Goal: Task Accomplishment & Management: Manage account settings

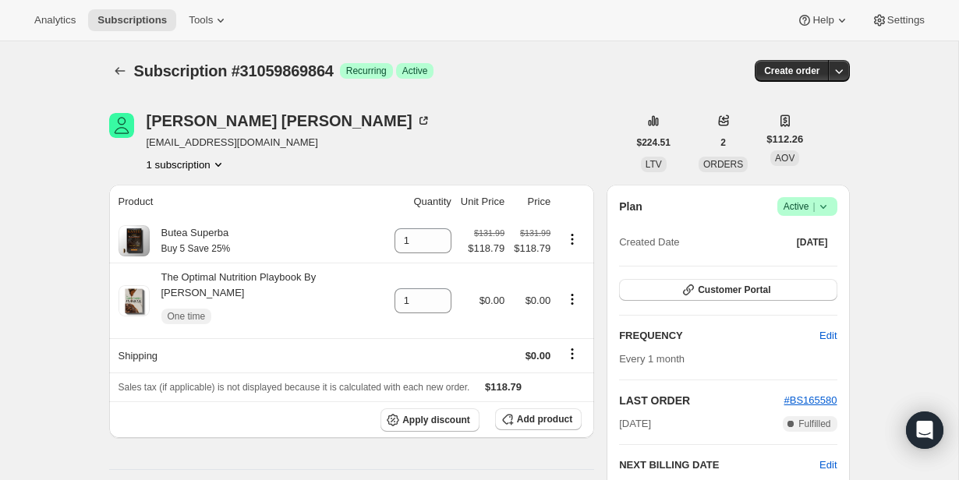
click at [836, 214] on div "Success Active |" at bounding box center [808, 206] width 60 height 19
click at [835, 214] on div "Success Active |" at bounding box center [808, 206] width 60 height 19
click at [834, 212] on span "Success Active |" at bounding box center [808, 206] width 60 height 19
click at [831, 271] on span "Cancel subscription" at bounding box center [803, 265] width 88 height 16
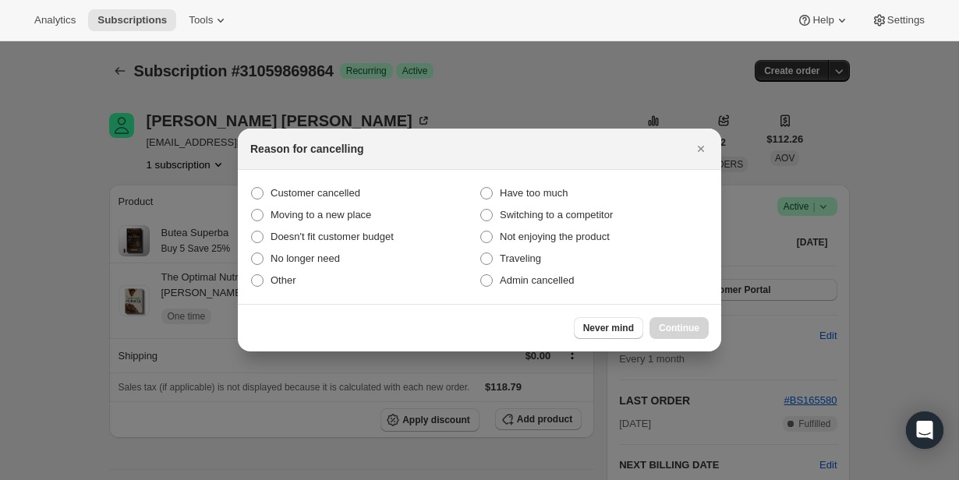
click at [566, 294] on section "Customer cancelled Have too much Moving to a new place Switching to a competito…" at bounding box center [480, 237] width 484 height 134
click at [565, 291] on label "Admin cancelled" at bounding box center [594, 281] width 229 height 22
click at [481, 275] on input "Admin cancelled" at bounding box center [480, 275] width 1 height 1
radio input "true"
click at [683, 327] on span "Continue" at bounding box center [679, 328] width 41 height 12
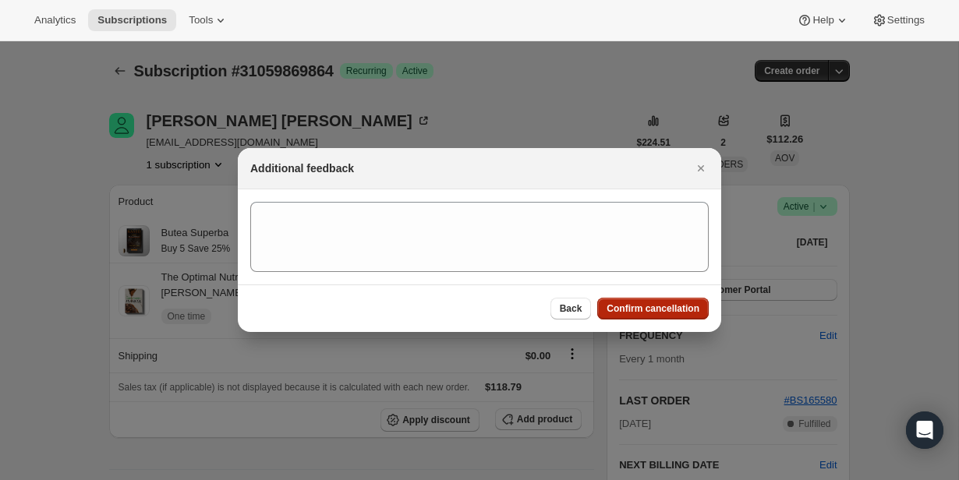
click at [673, 303] on span "Confirm cancellation" at bounding box center [653, 309] width 93 height 12
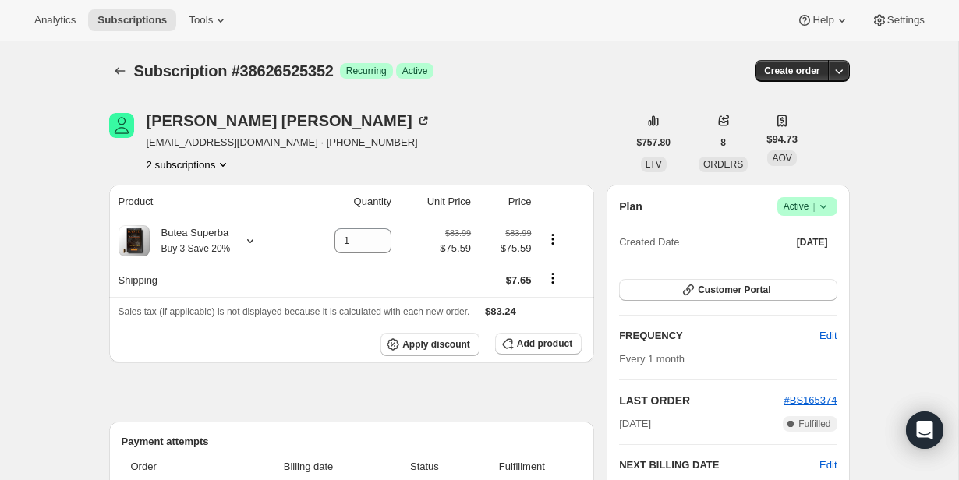
click at [179, 161] on button "2 subscriptions" at bounding box center [189, 165] width 85 height 16
click at [190, 189] on span "30630314152" at bounding box center [163, 194] width 62 height 12
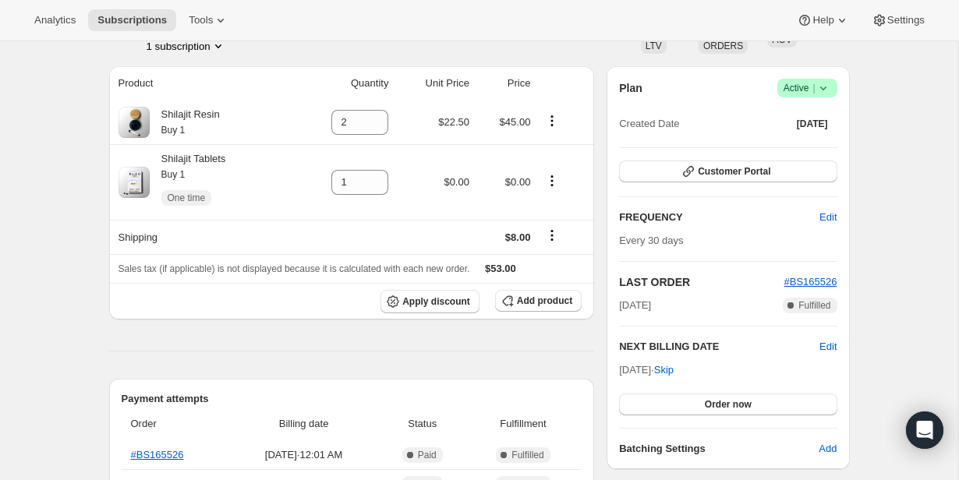
scroll to position [121, 0]
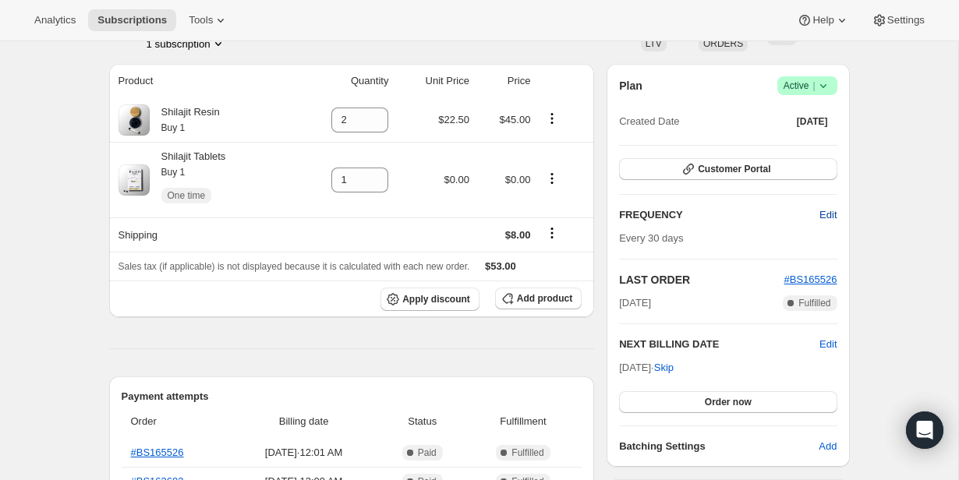
click at [821, 211] on span "Edit" at bounding box center [828, 215] width 17 height 16
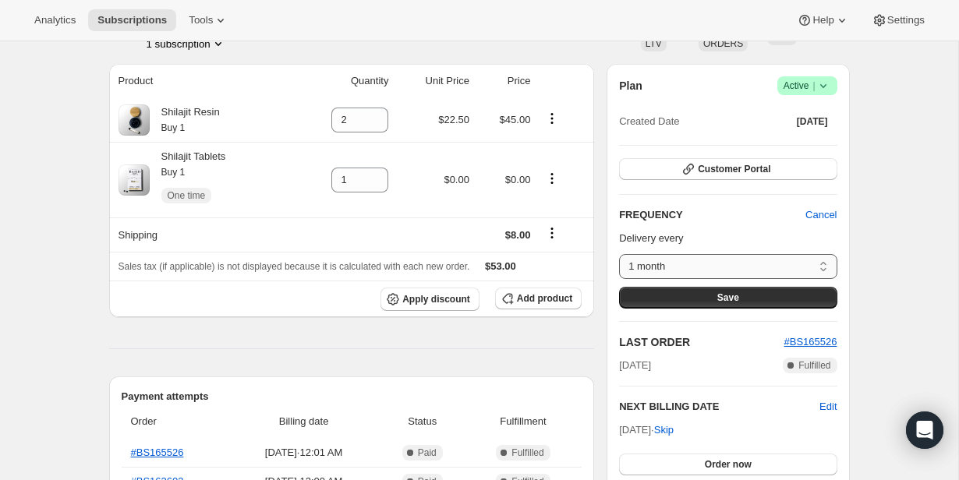
click at [738, 268] on select "1 month Custom..." at bounding box center [728, 266] width 218 height 25
select select "custom"
click at [619, 254] on select "1 month Custom..." at bounding box center [728, 266] width 218 height 25
select select "MONTH"
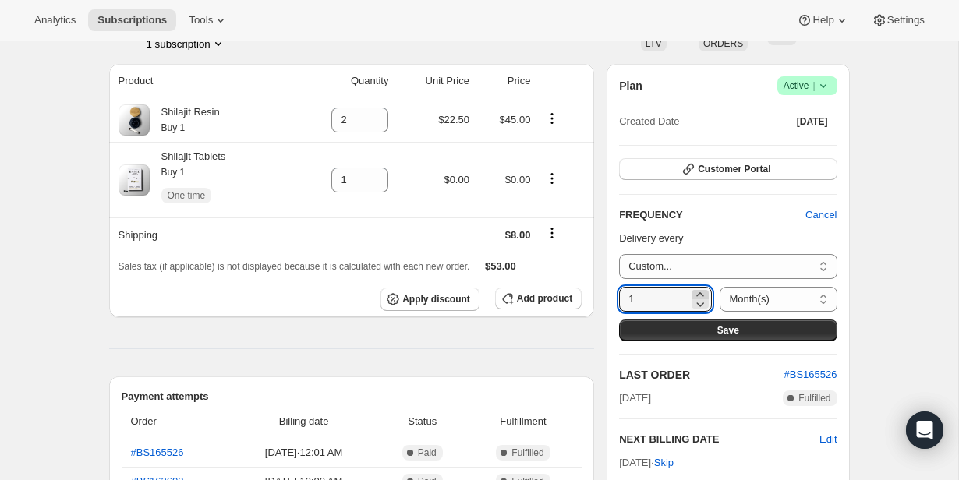
click at [697, 292] on icon at bounding box center [700, 294] width 7 height 4
type input "2"
click at [709, 335] on button "Save" at bounding box center [728, 331] width 218 height 22
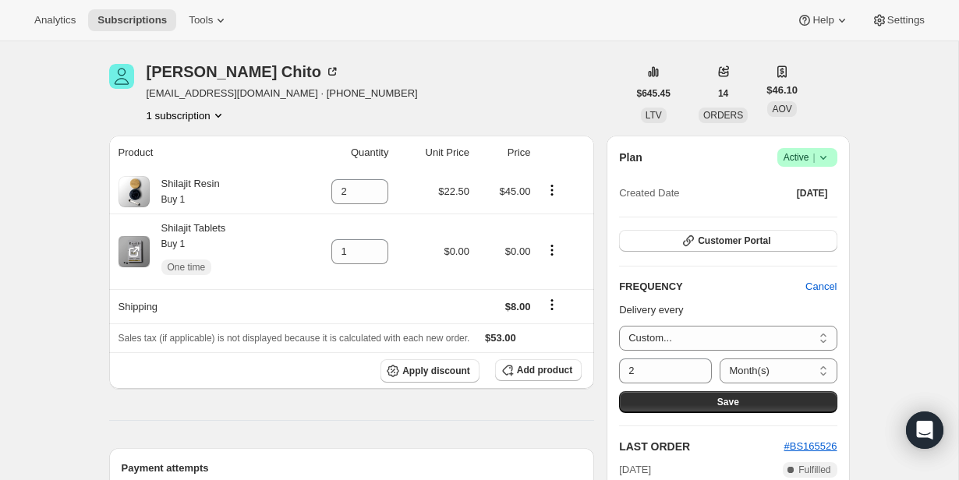
scroll to position [193, 0]
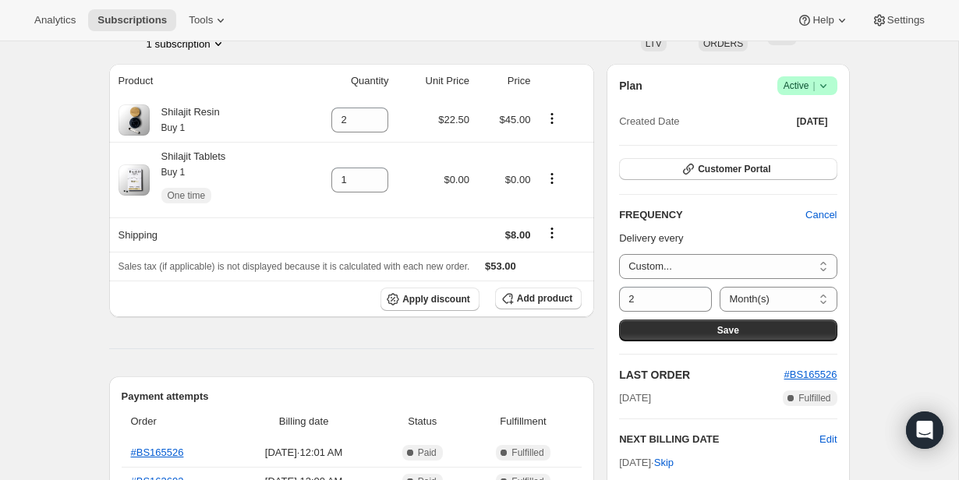
click at [643, 133] on div "Plan Success Active | Created Date [DATE] Customer Portal FREQUENCY Cancel Deli…" at bounding box center [728, 312] width 218 height 473
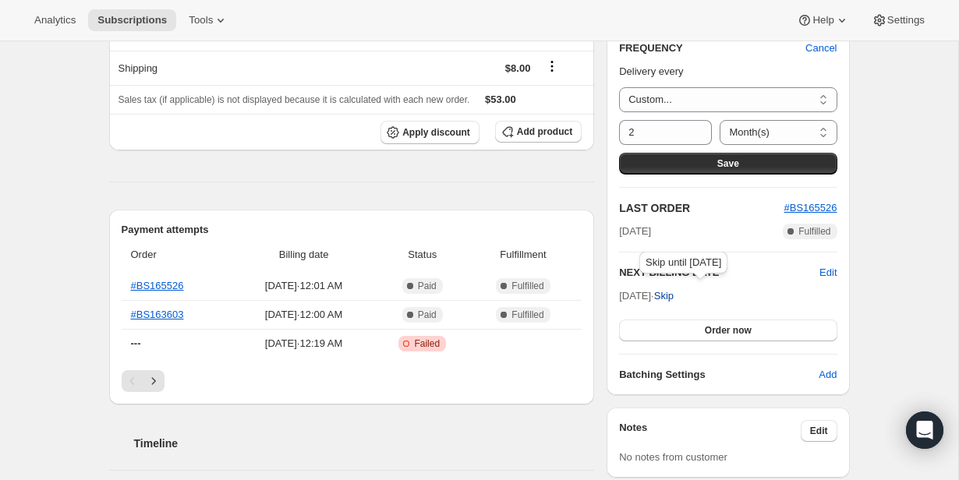
click at [674, 294] on span "Skip" at bounding box center [663, 297] width 19 height 16
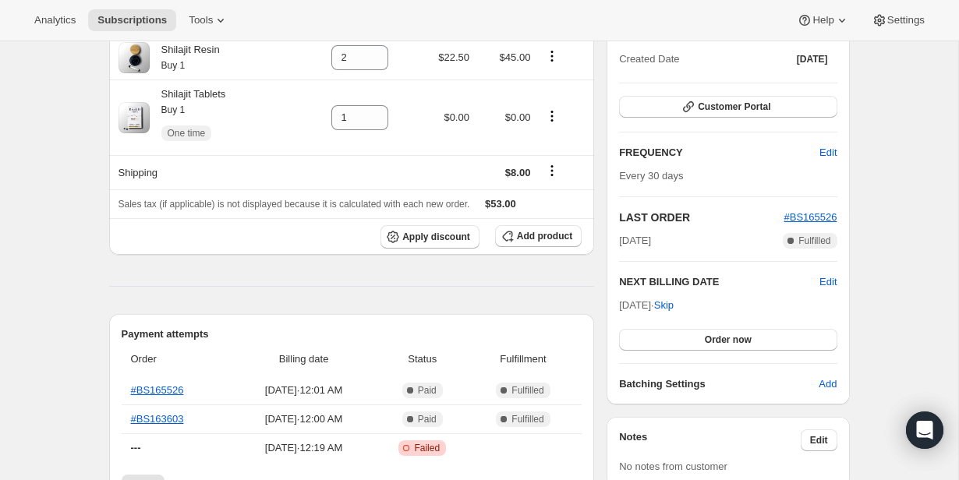
scroll to position [325, 0]
click at [822, 159] on span "Edit" at bounding box center [828, 155] width 17 height 16
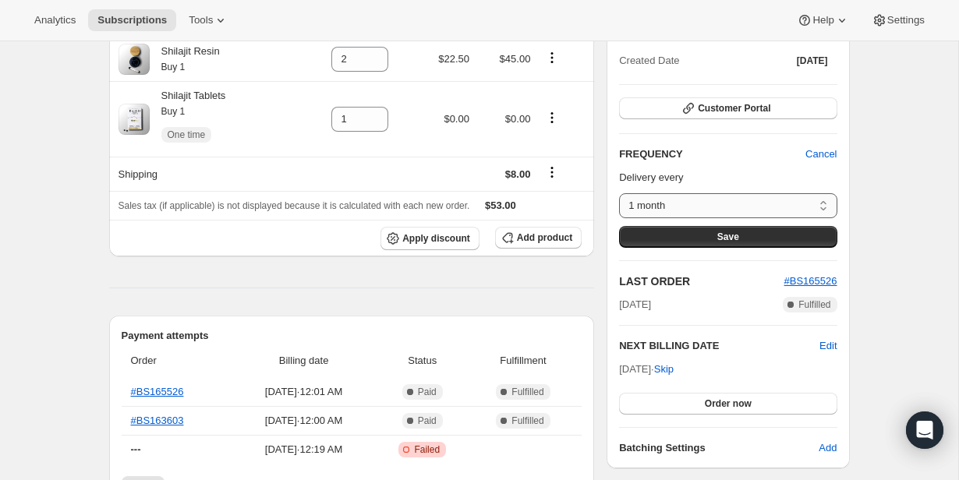
click at [774, 206] on select "1 month Custom..." at bounding box center [728, 205] width 218 height 25
select select "custom"
click at [619, 193] on select "1 month Custom..." at bounding box center [728, 205] width 218 height 25
select select "MONTH"
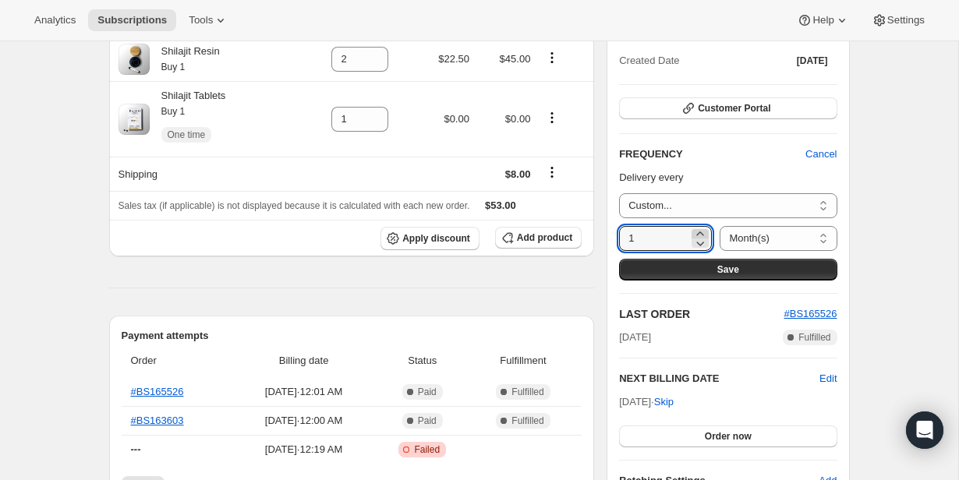
click at [697, 233] on icon at bounding box center [700, 234] width 7 height 4
type input "2"
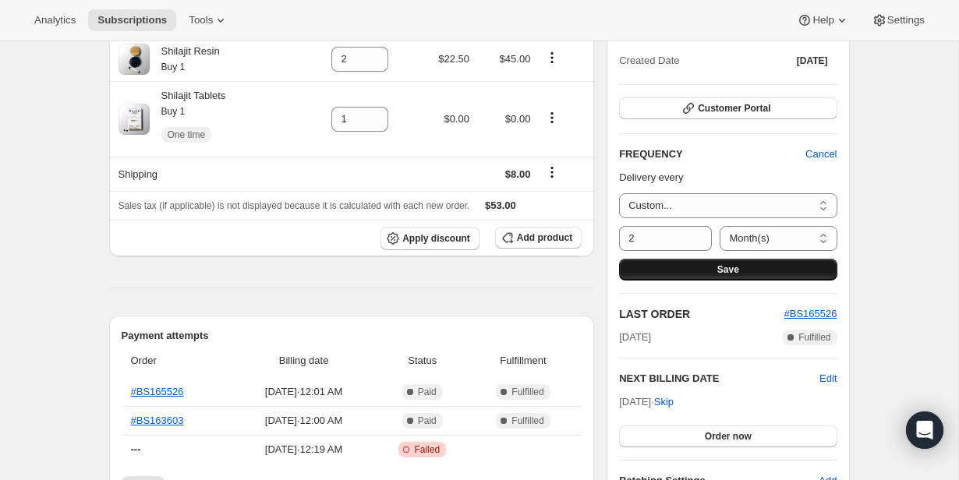
click at [708, 266] on button "Save" at bounding box center [728, 270] width 218 height 22
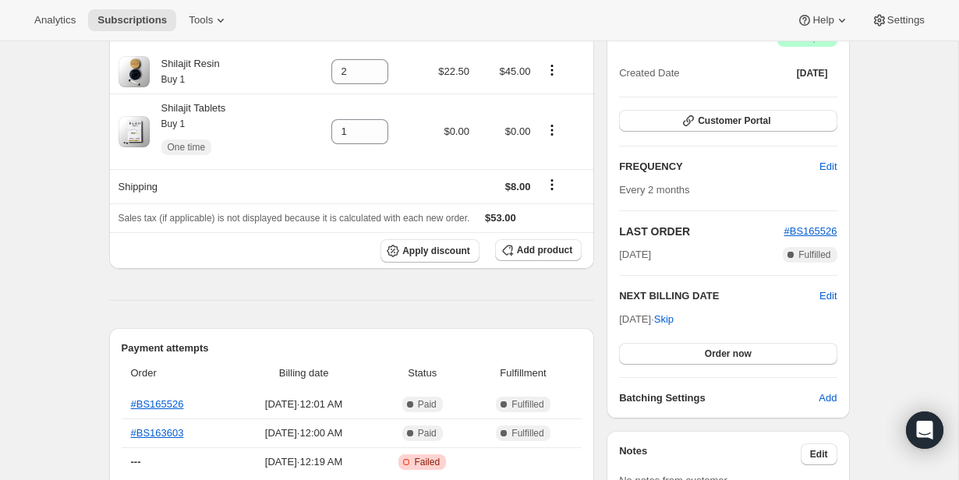
scroll to position [378, 0]
